Goal: Information Seeking & Learning: Learn about a topic

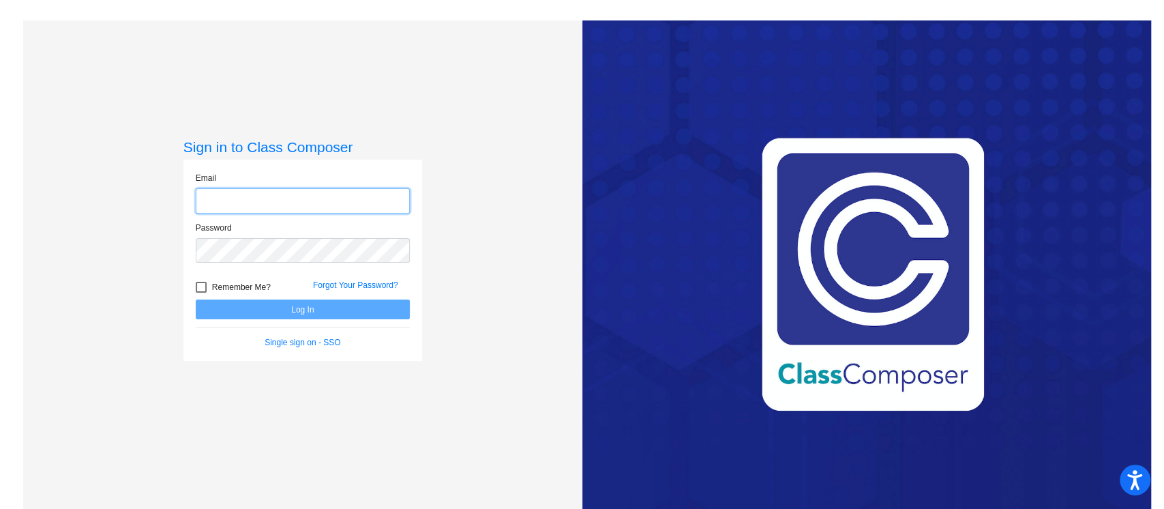
type input "[PERSON_NAME][EMAIL_ADDRESS][PERSON_NAME][DOMAIN_NAME]"
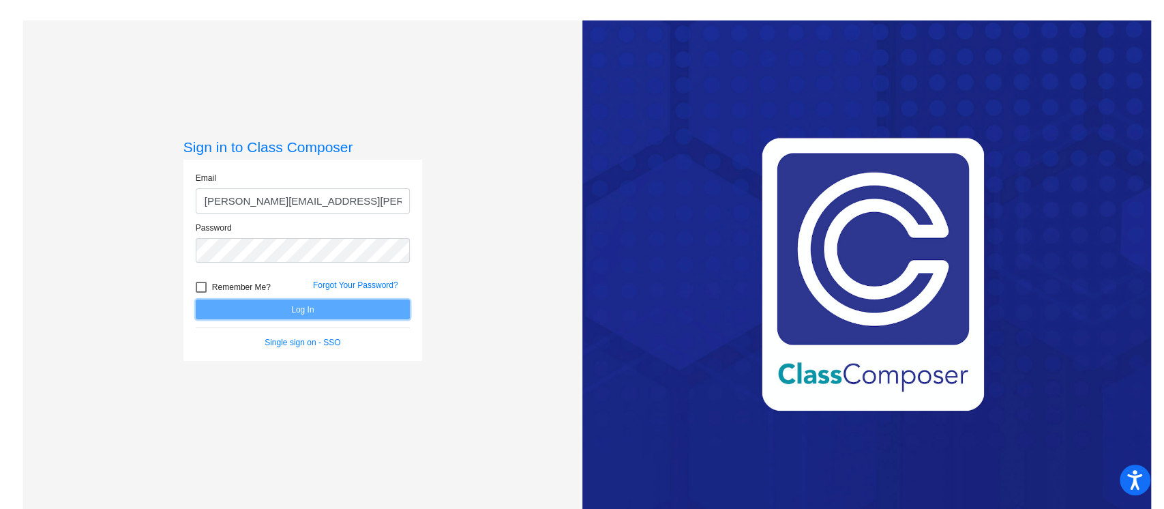
click at [308, 306] on button "Log In" at bounding box center [303, 309] width 214 height 20
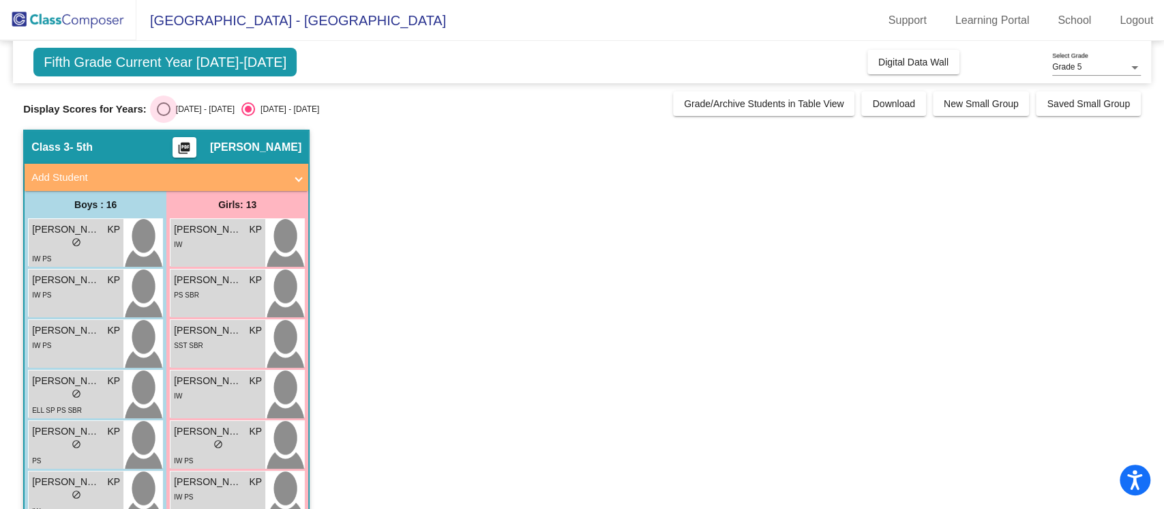
click at [168, 107] on div "Select an option" at bounding box center [164, 109] width 14 height 14
click at [164, 116] on input "[DATE] - [DATE]" at bounding box center [163, 116] width 1 height 1
radio input "true"
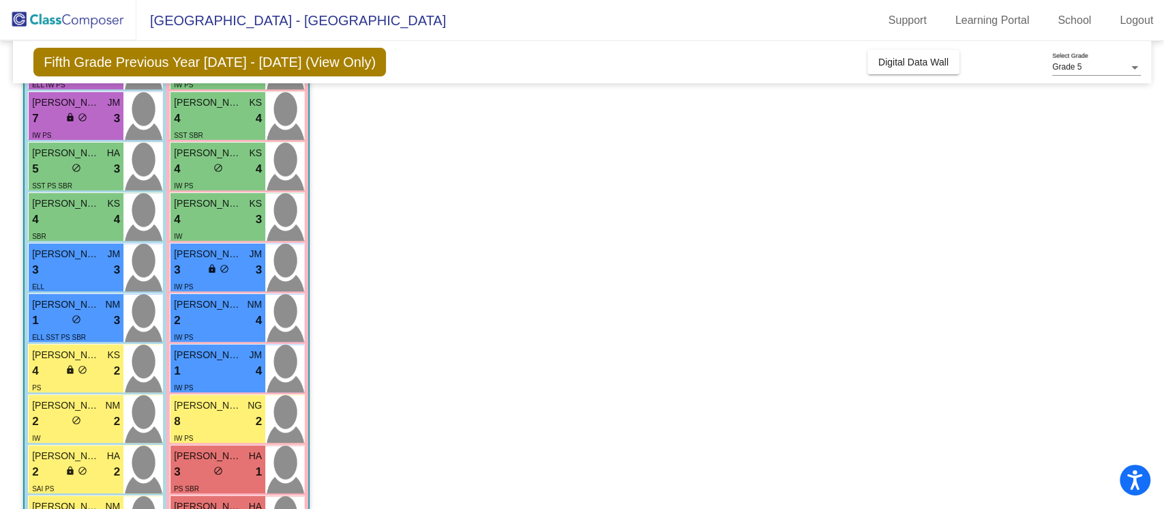
scroll to position [314, 0]
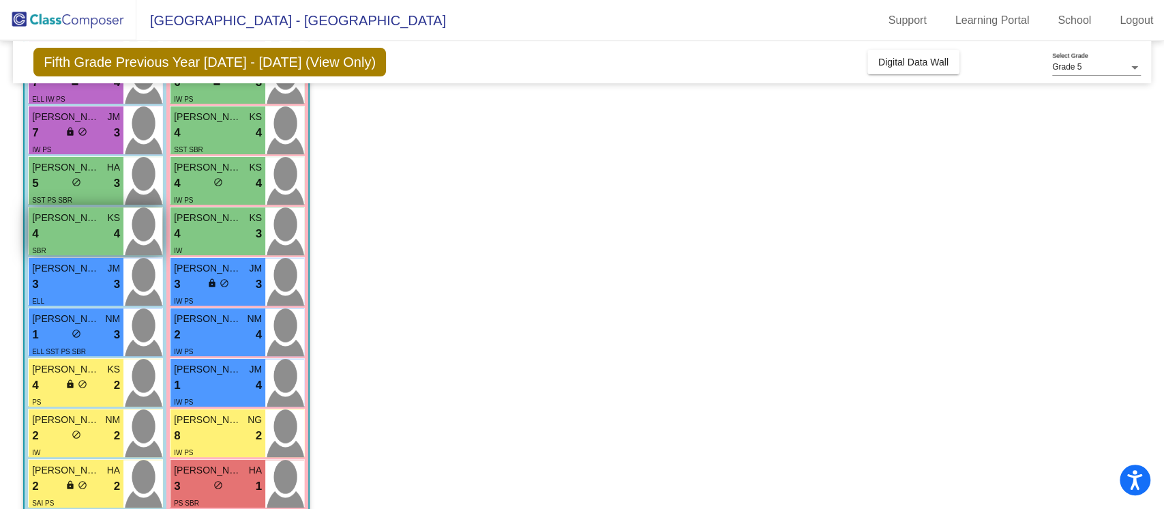
click at [91, 225] on div "4 lock do_not_disturb_alt 4" at bounding box center [76, 234] width 88 height 18
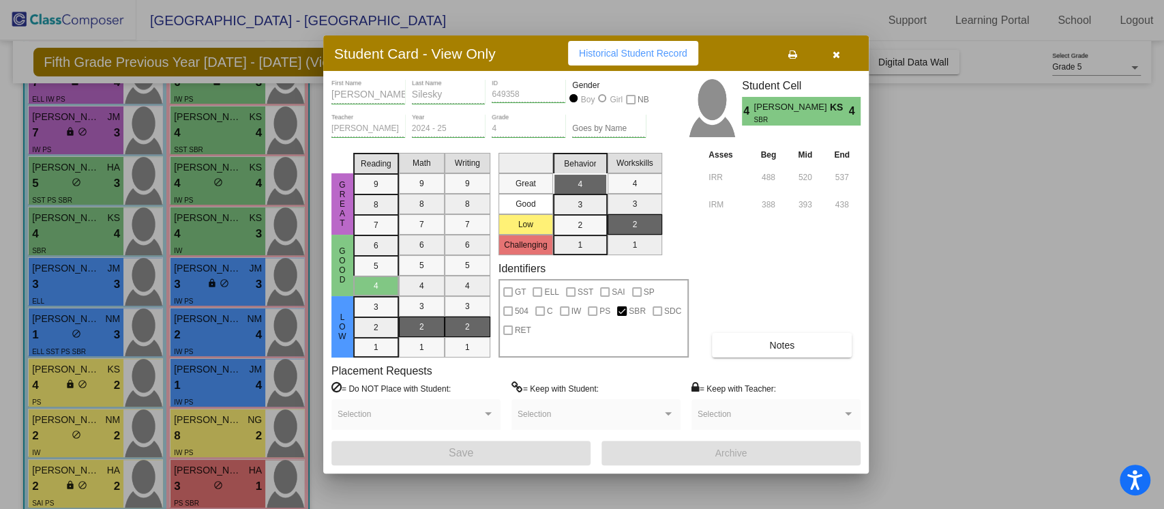
click at [777, 350] on button "Notes" at bounding box center [782, 345] width 140 height 25
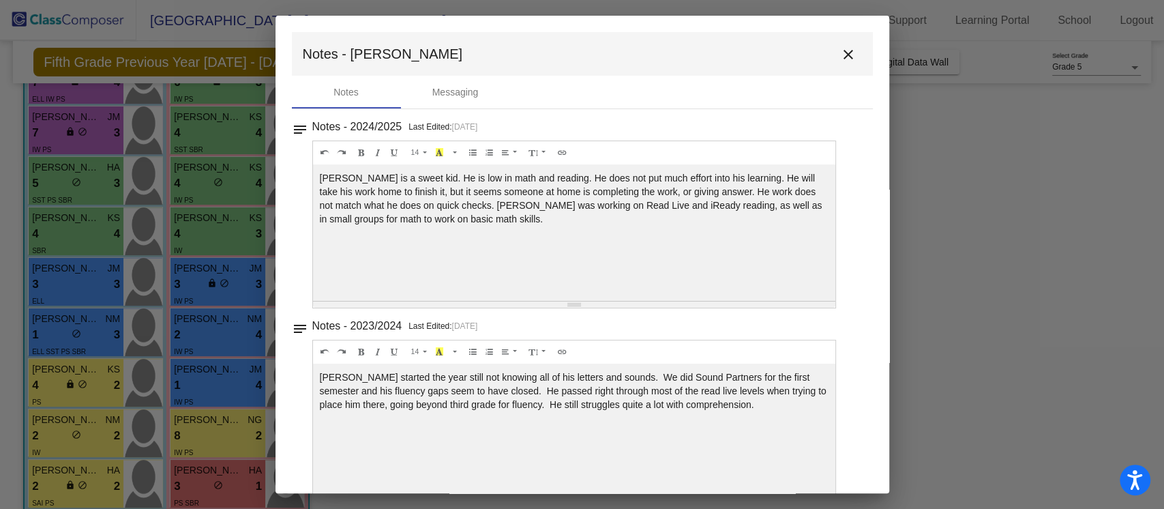
click at [845, 63] on button "close" at bounding box center [847, 53] width 27 height 27
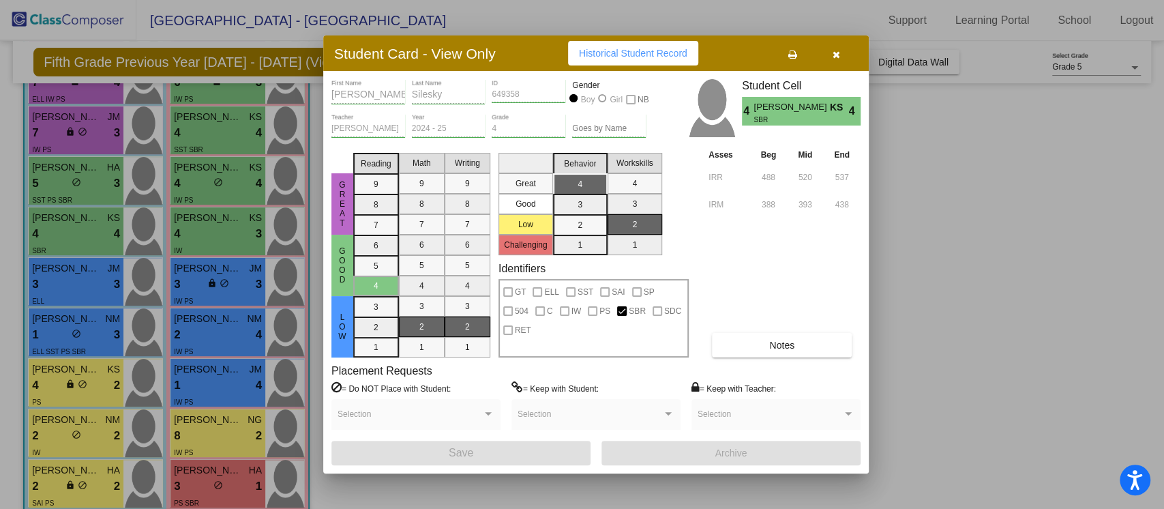
click at [833, 54] on icon "button" at bounding box center [835, 55] width 7 height 10
